Goal: Information Seeking & Learning: Learn about a topic

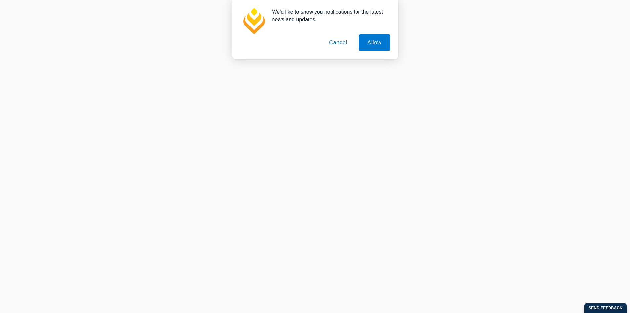
scroll to position [213, 0]
click at [376, 42] on button "Allow" at bounding box center [374, 42] width 30 height 17
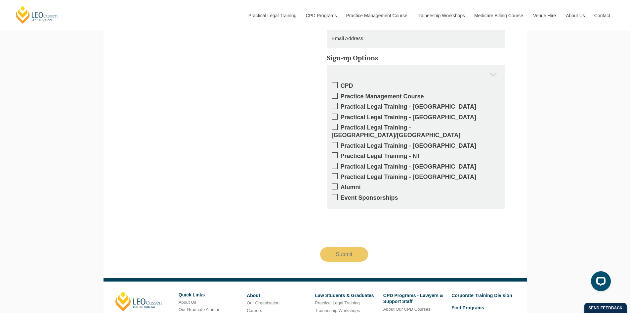
scroll to position [742, 0]
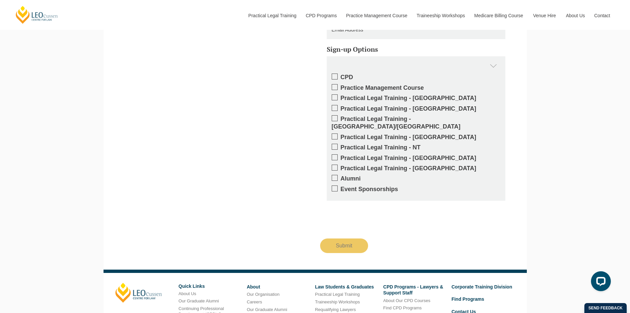
click at [334, 133] on span at bounding box center [335, 136] width 6 height 6
click at [341, 135] on input "Practical Legal Training - [GEOGRAPHIC_DATA]" at bounding box center [341, 135] width 0 height 0
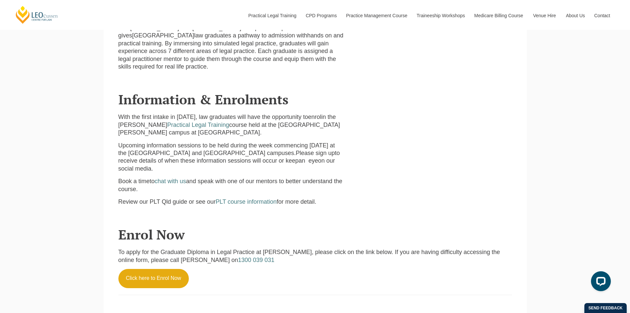
scroll to position [345, 0]
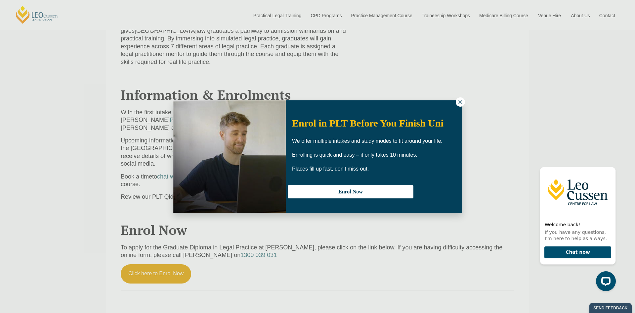
click at [459, 101] on icon at bounding box center [461, 102] width 6 height 6
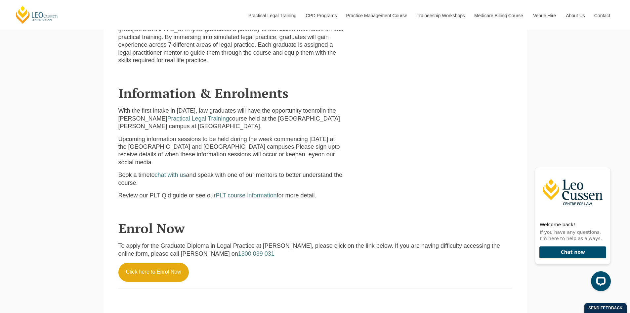
click at [256, 192] on span "PLT course information" at bounding box center [246, 195] width 61 height 7
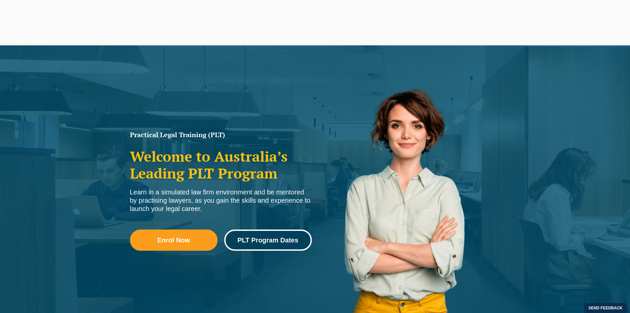
click at [271, 237] on span "PLT Program Dates" at bounding box center [268, 240] width 61 height 7
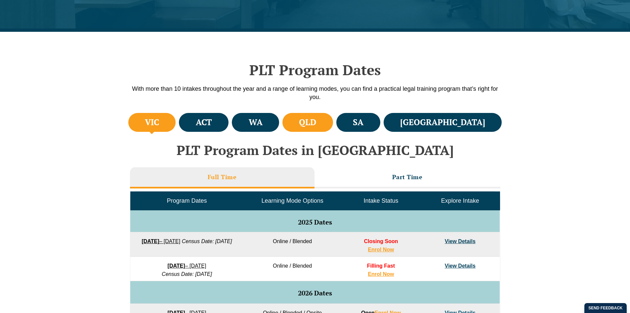
click at [316, 122] on h4 "QLD" at bounding box center [307, 122] width 17 height 11
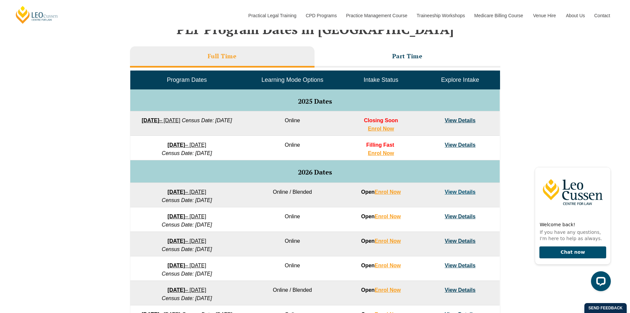
scroll to position [298, 0]
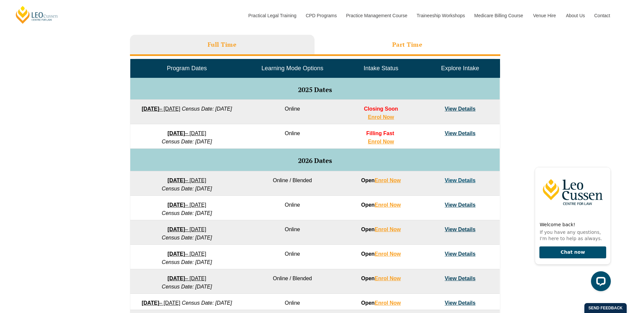
click at [415, 44] on h3 "Part Time" at bounding box center [407, 45] width 30 height 8
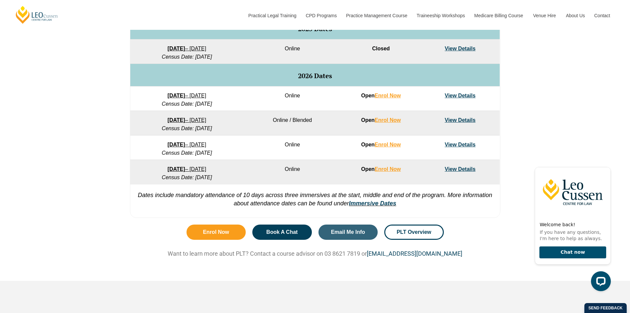
scroll to position [364, 0]
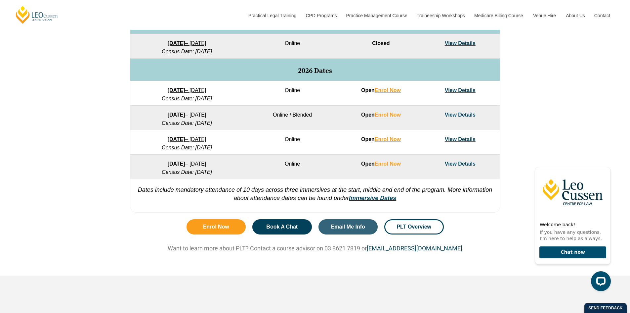
click at [455, 89] on link "View Details" at bounding box center [460, 90] width 31 height 6
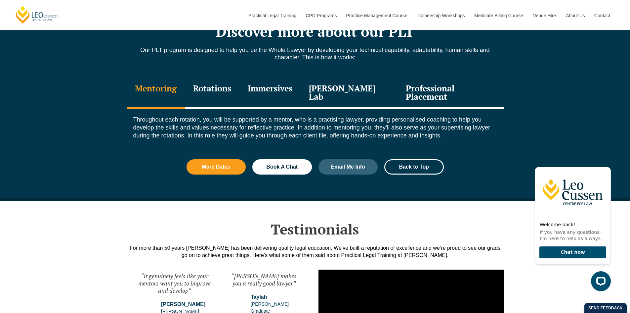
scroll to position [728, 0]
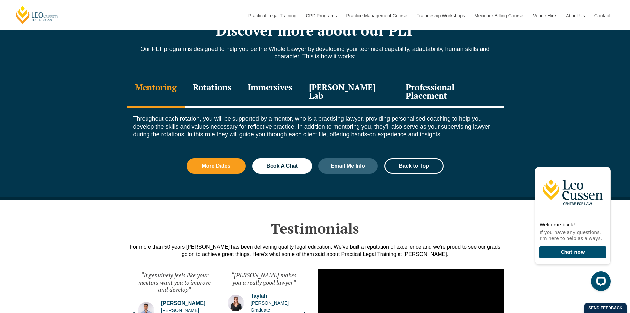
click at [215, 85] on div "Rotations" at bounding box center [212, 91] width 55 height 31
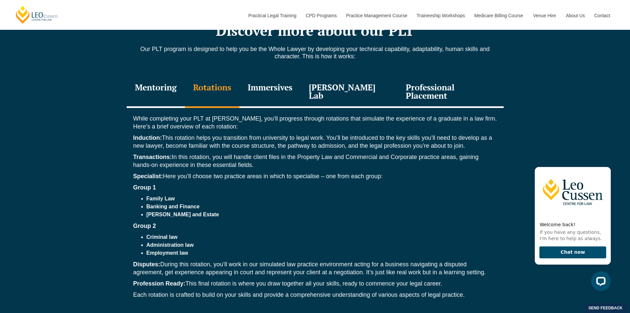
click at [276, 88] on div "Immersives" at bounding box center [270, 91] width 61 height 31
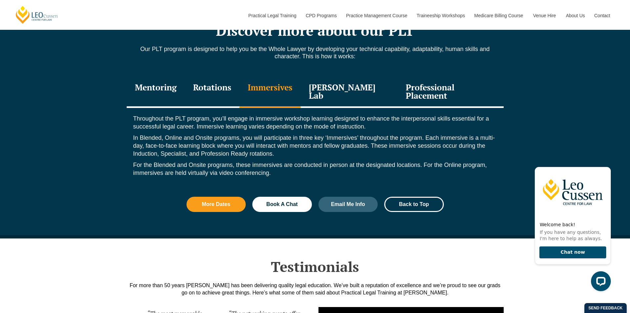
click at [355, 86] on div "[PERSON_NAME] Lab" at bounding box center [349, 91] width 97 height 31
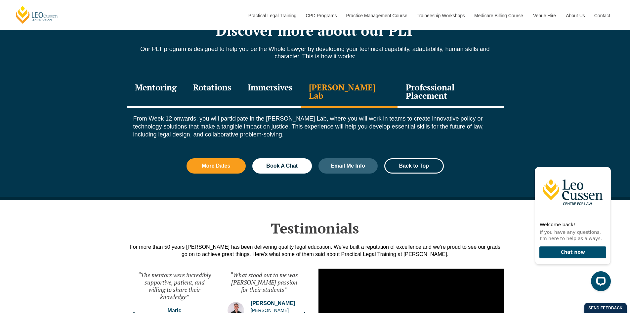
click at [430, 87] on div "Professional Placement" at bounding box center [451, 91] width 106 height 31
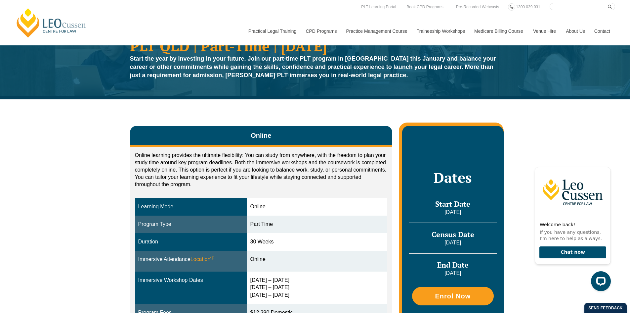
scroll to position [0, 0]
